Goal: Task Accomplishment & Management: Manage account settings

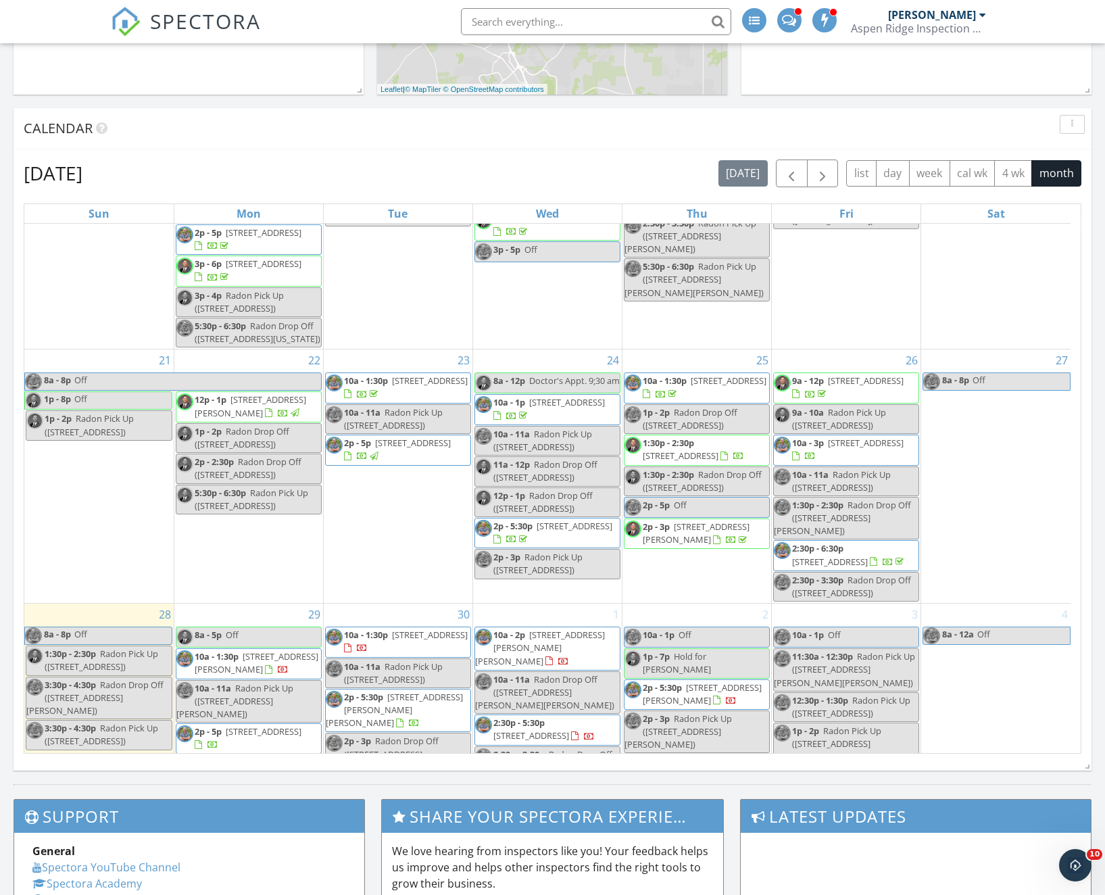
scroll to position [660, 0]
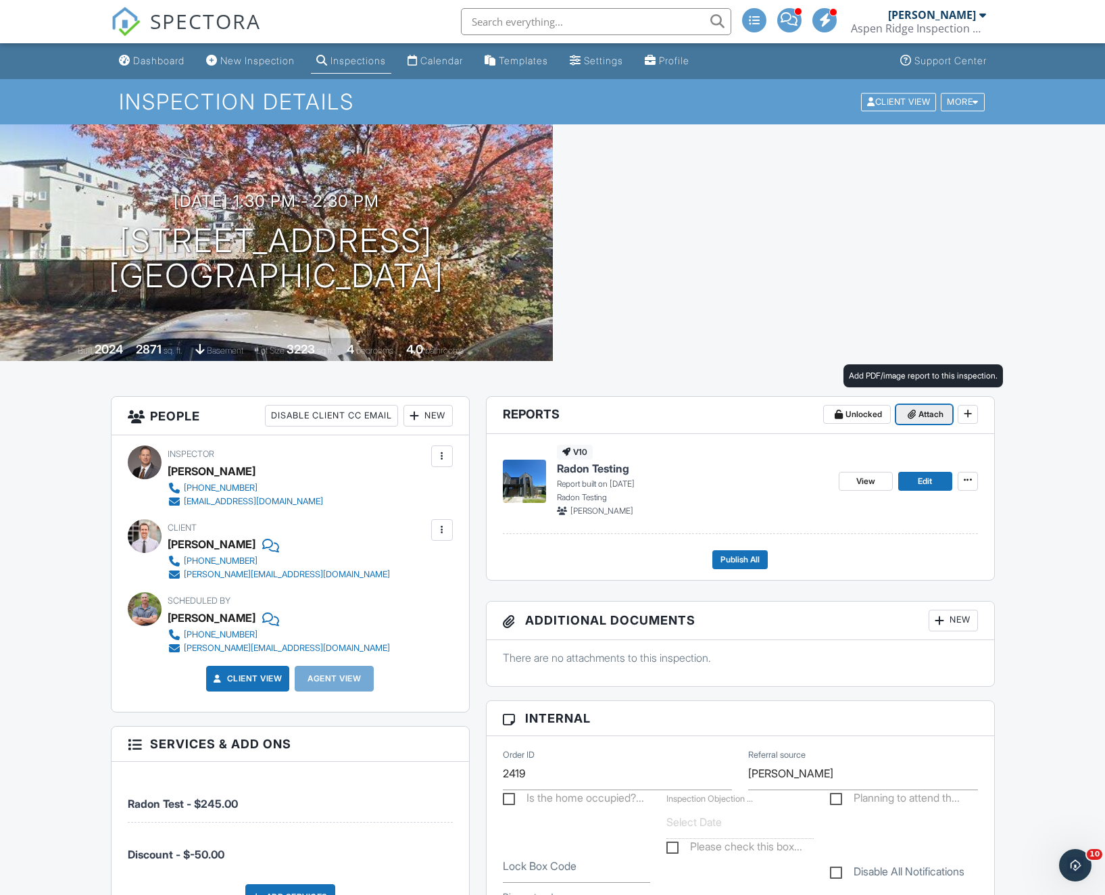
click at [924, 413] on span "Attach" at bounding box center [930, 414] width 25 height 14
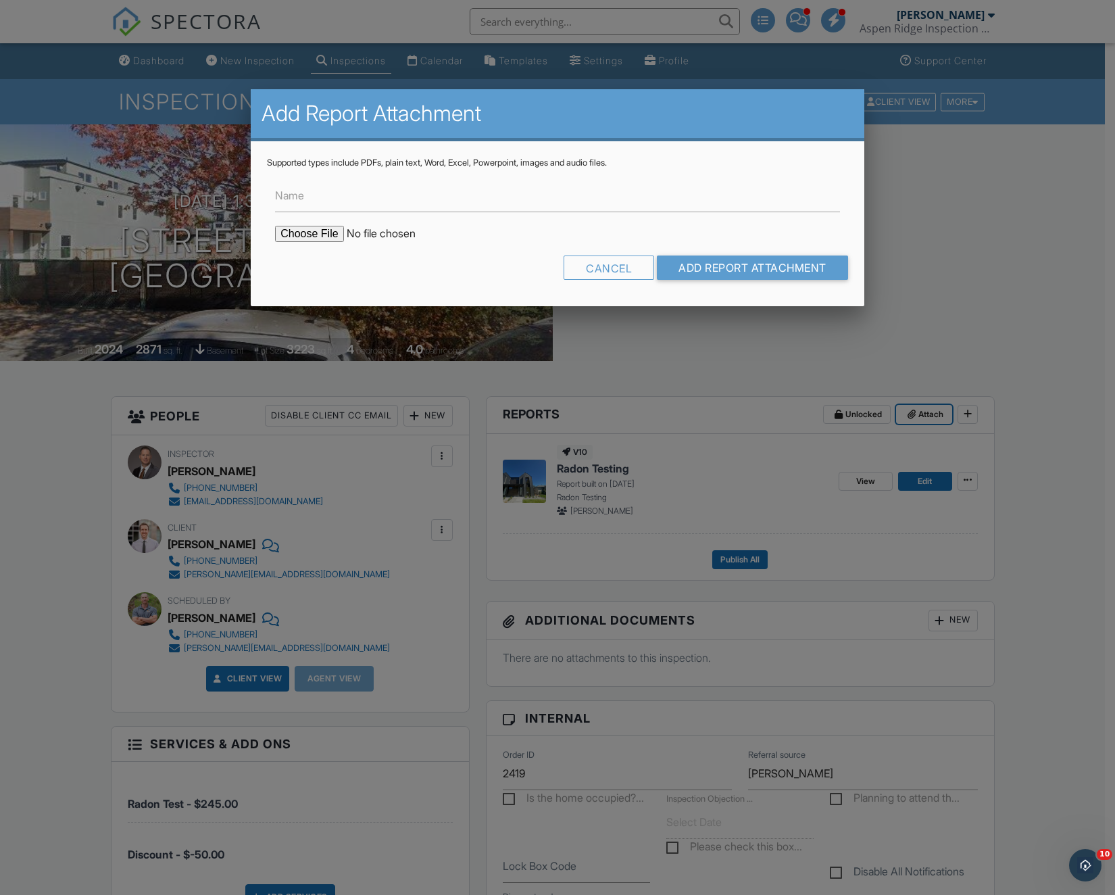
click at [896, 405] on button "Attach" at bounding box center [924, 414] width 56 height 19
click at [302, 197] on label "Name" at bounding box center [289, 195] width 29 height 15
click at [302, 197] on input "Name" at bounding box center [557, 195] width 565 height 33
type input "Radon Report"
click at [316, 212] on form "Name Radon Report Cancel Add Report Attachment" at bounding box center [557, 229] width 581 height 122
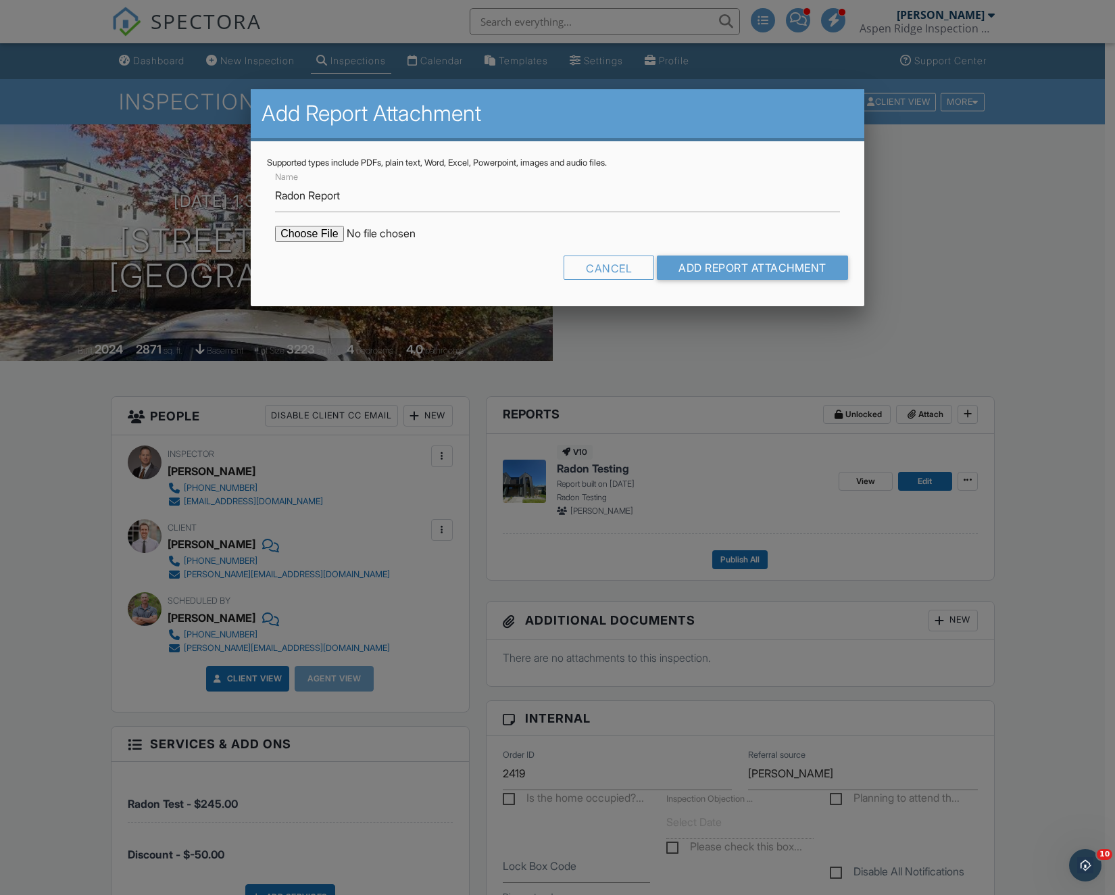
click at [295, 231] on input "file" at bounding box center [390, 234] width 230 height 16
type input "C:\fakepath\2478-S-Cherokee-St_RadonReport_a89a2149-b20a-48c6-a21f-445f7ae09e2d…"
click at [768, 264] on input "Add Report Attachment" at bounding box center [752, 267] width 191 height 24
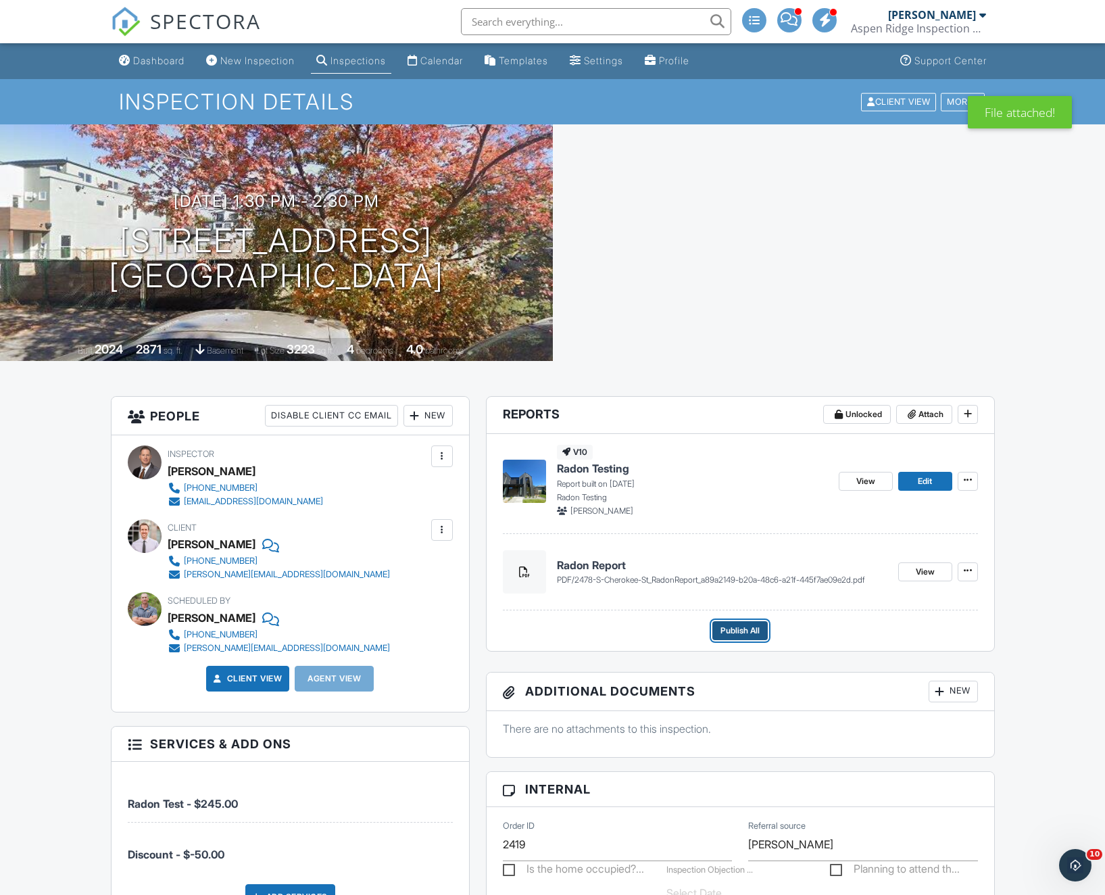
click at [749, 626] on span "Publish All" at bounding box center [739, 631] width 39 height 14
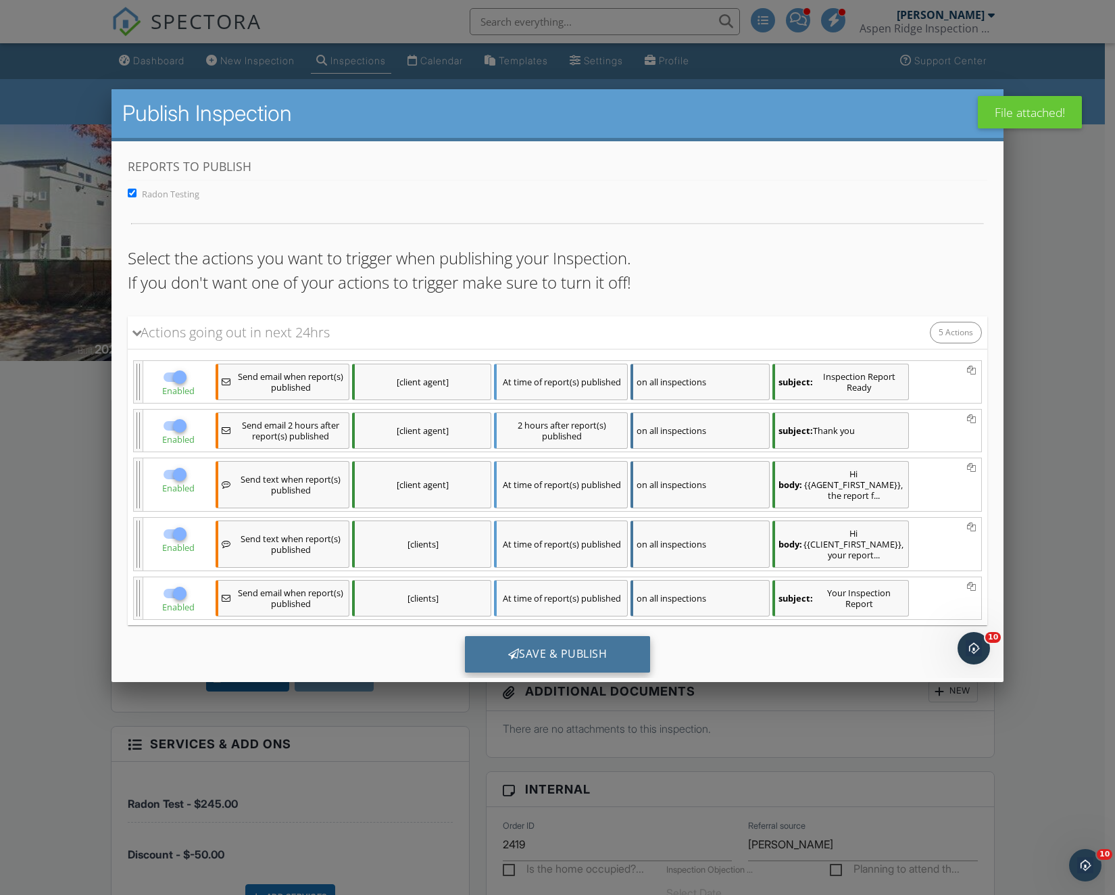
click at [582, 658] on div "Save & Publish" at bounding box center [558, 654] width 186 height 36
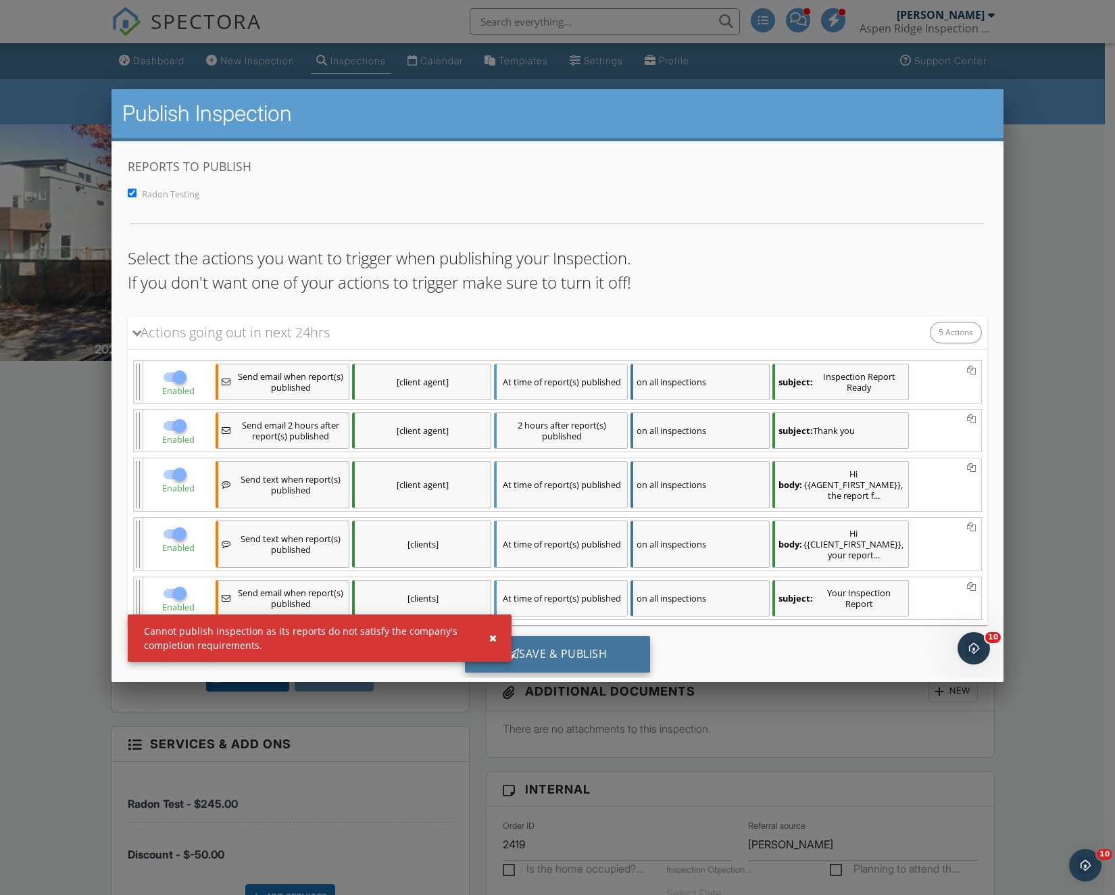
click at [570, 653] on div "Save & Publish" at bounding box center [558, 654] width 186 height 36
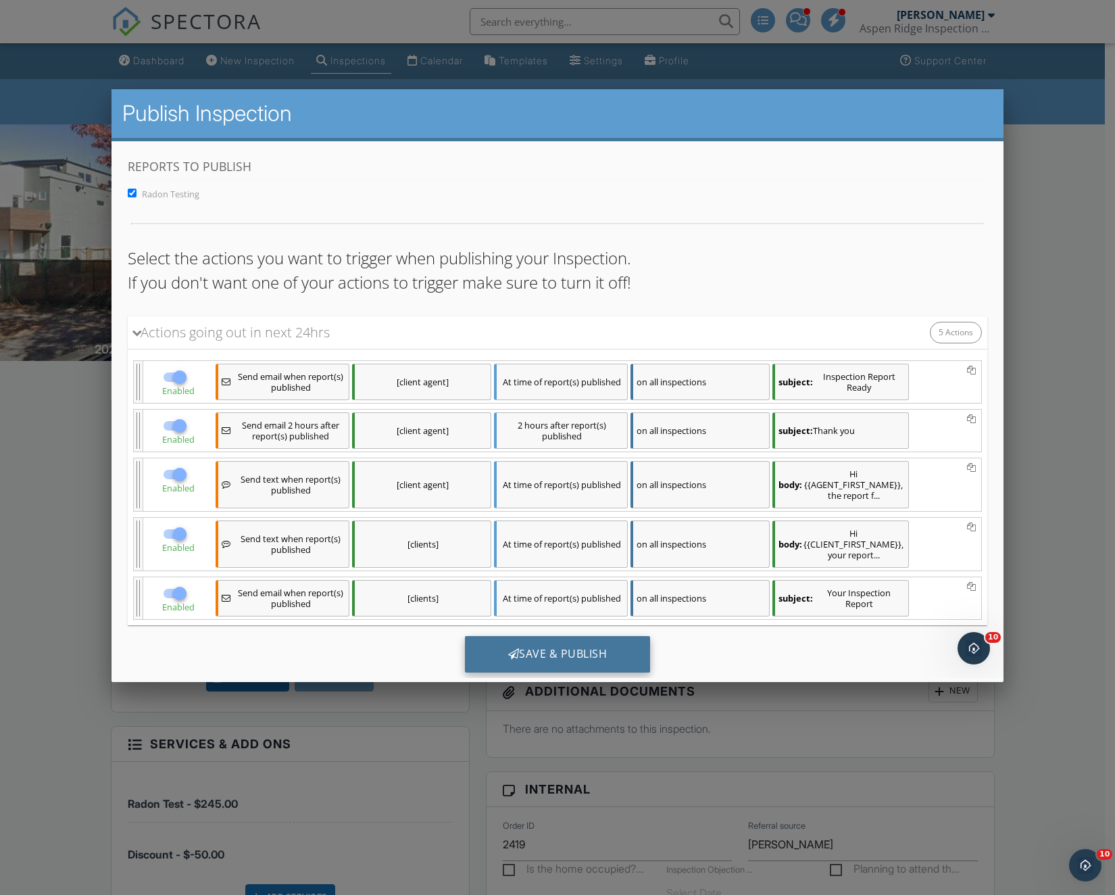
click at [555, 651] on div "Save & Publish" at bounding box center [558, 654] width 186 height 36
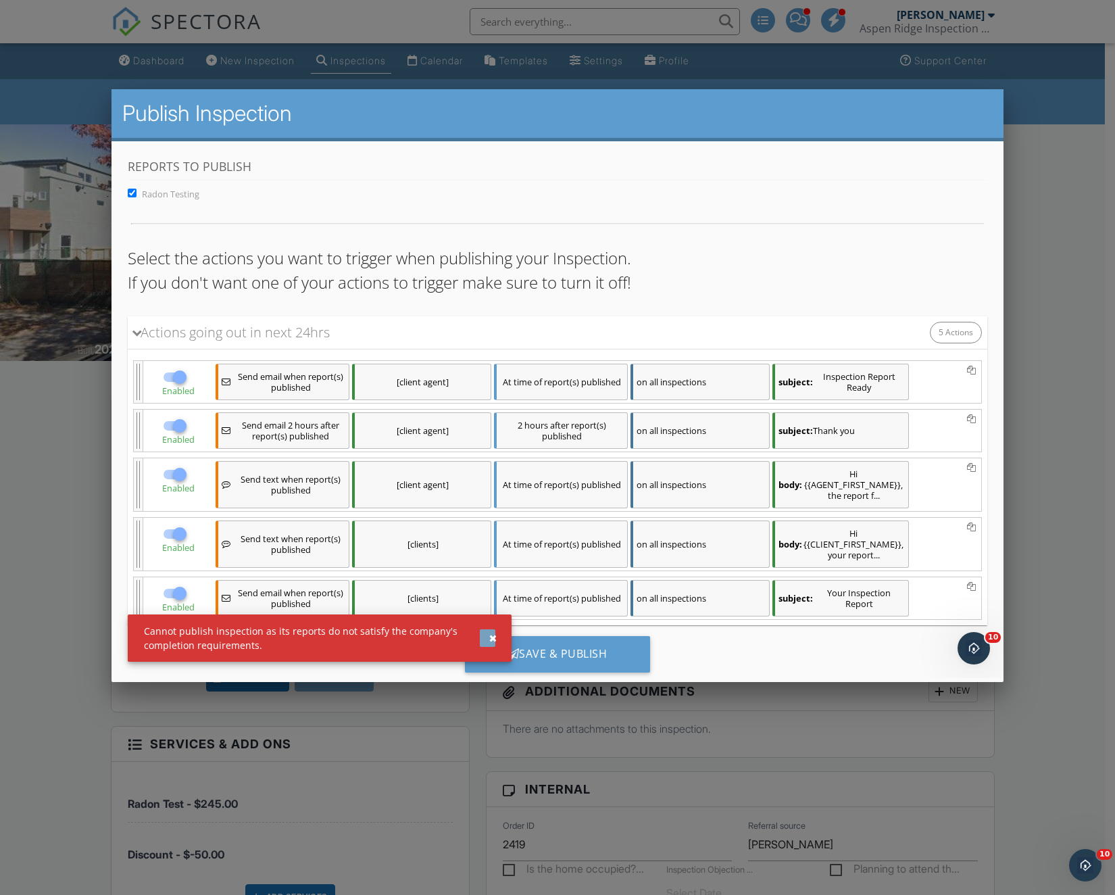
click at [494, 636] on div "button" at bounding box center [492, 637] width 7 height 9
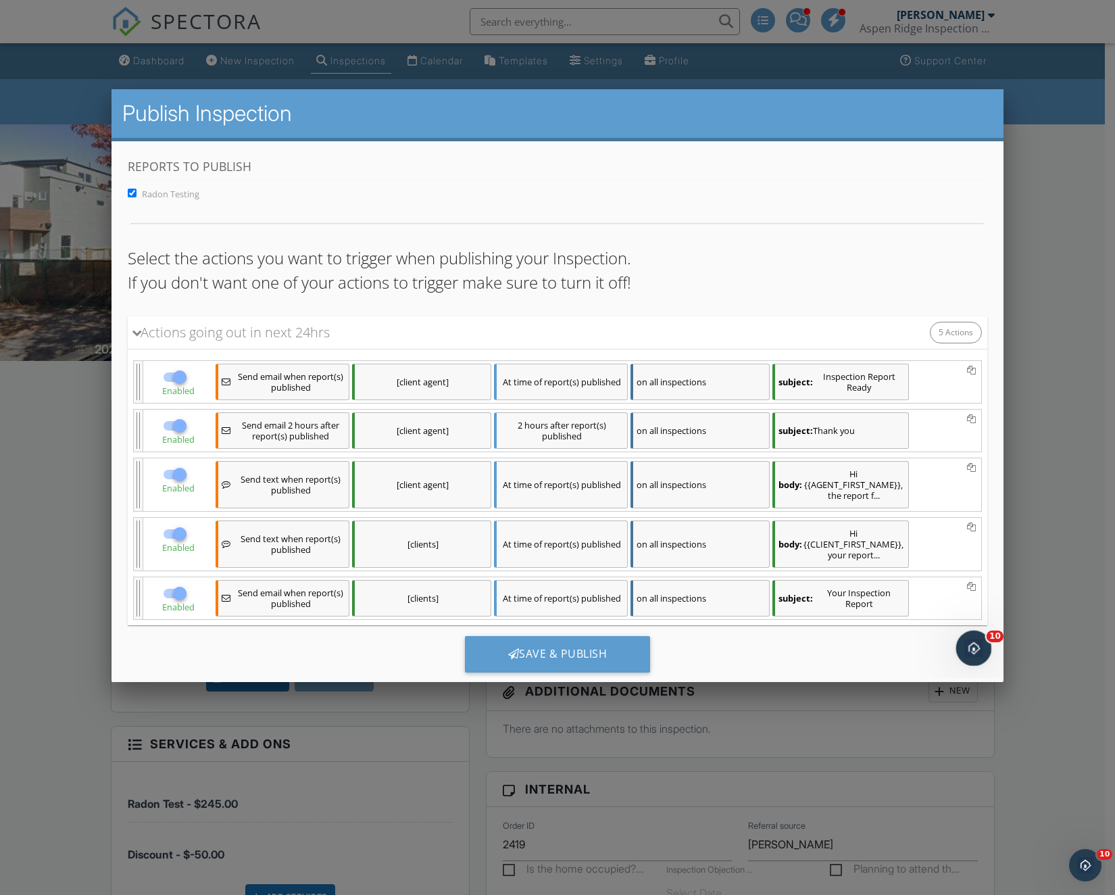
click at [975, 647] on icon "Open Intercom Messenger" at bounding box center [972, 646] width 22 height 22
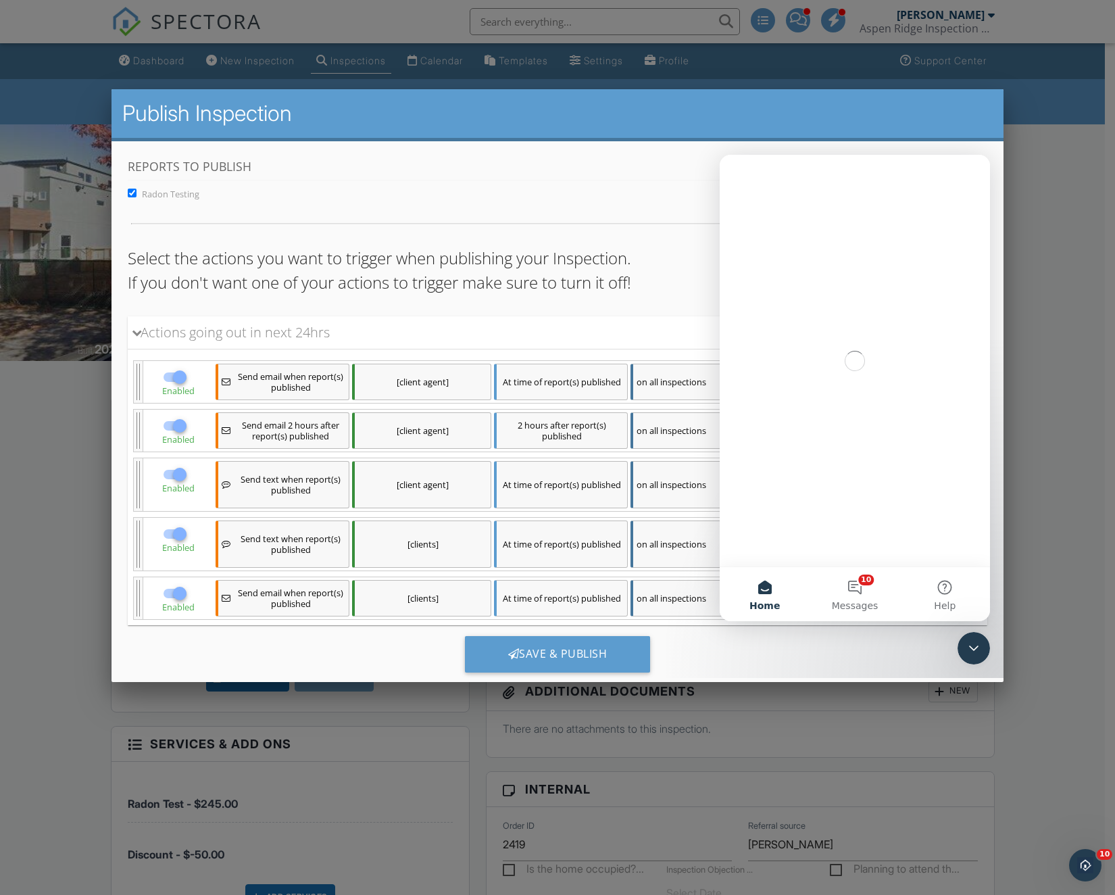
click at [1063, 180] on div at bounding box center [557, 491] width 1115 height 1118
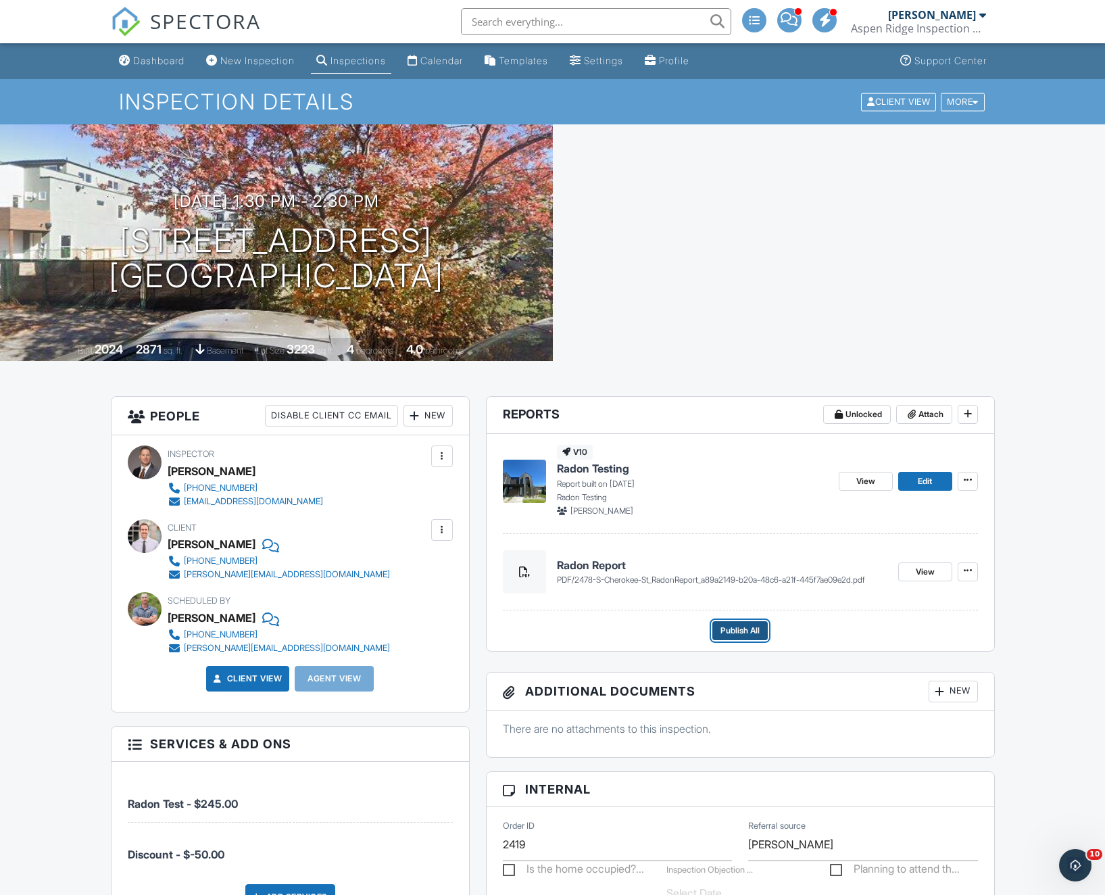
click at [736, 630] on span "Publish All" at bounding box center [739, 631] width 39 height 14
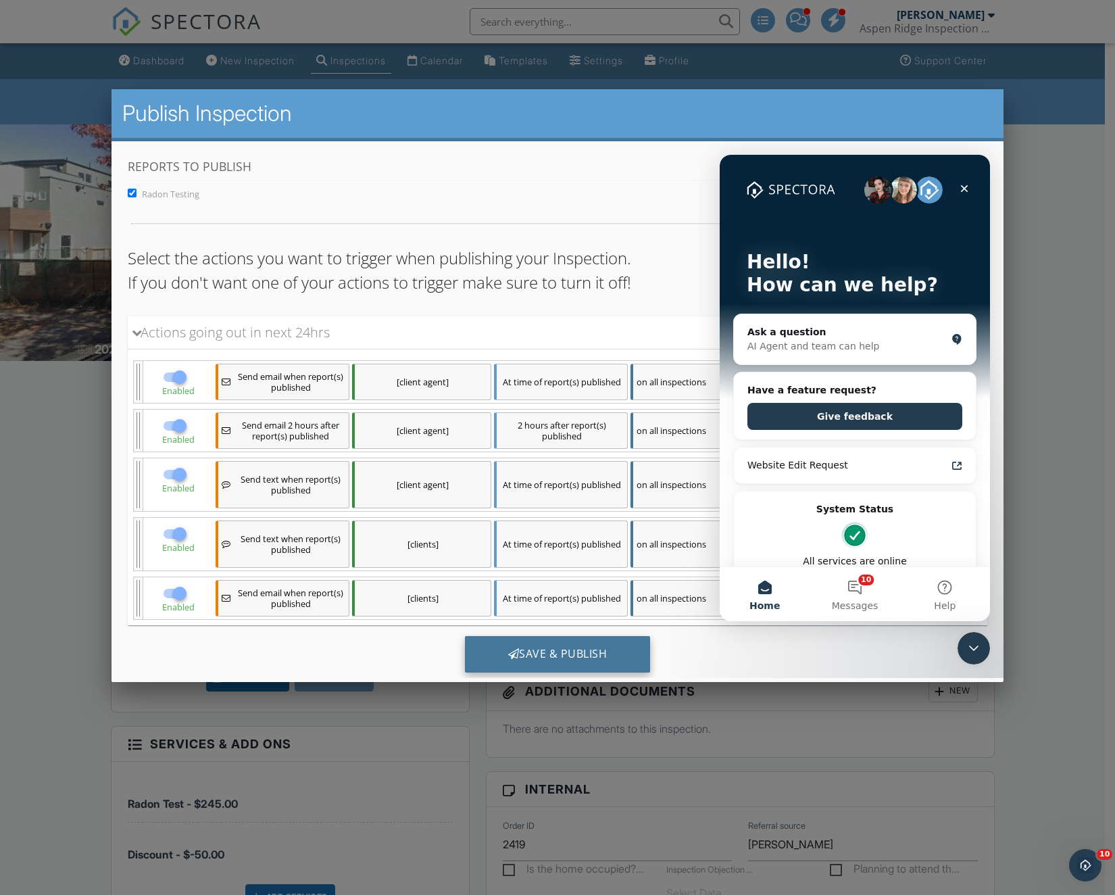
click at [541, 653] on div "Save & Publish" at bounding box center [558, 654] width 186 height 36
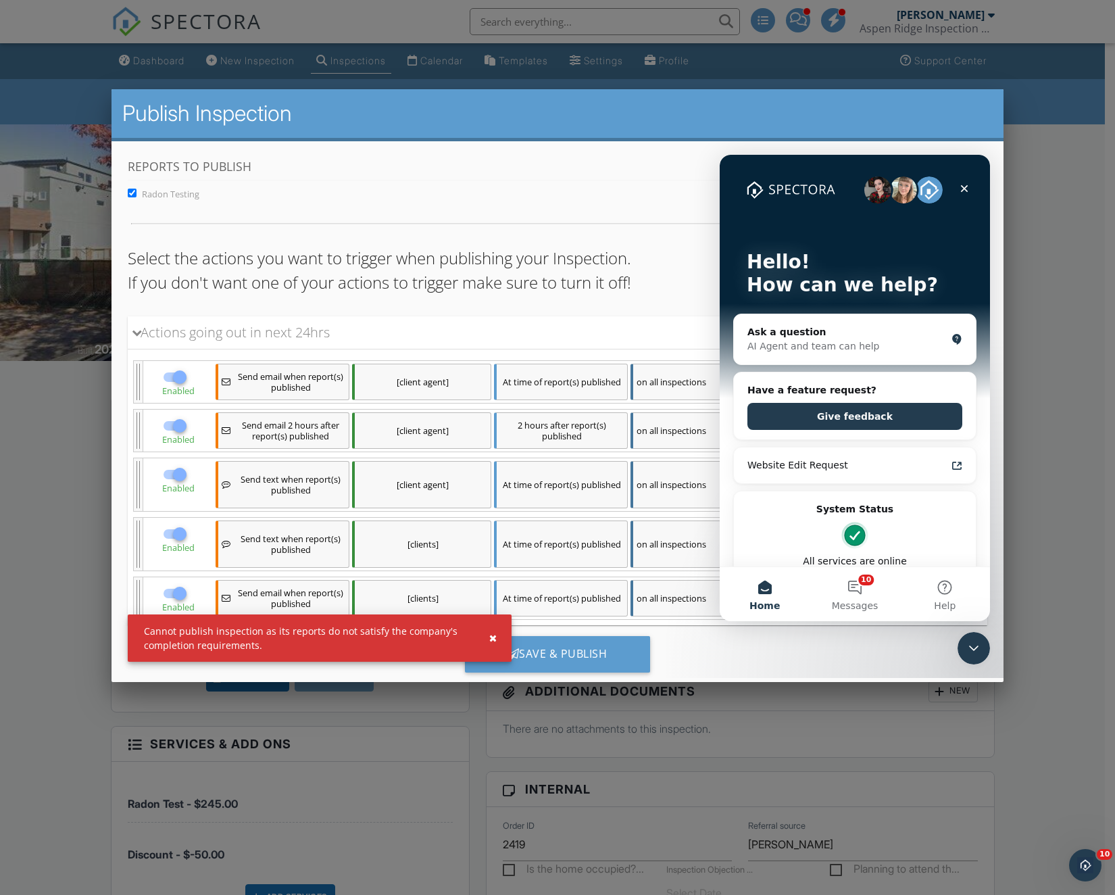
click at [1052, 249] on div at bounding box center [557, 491] width 1115 height 1118
